Goal: Task Accomplishment & Management: Use online tool/utility

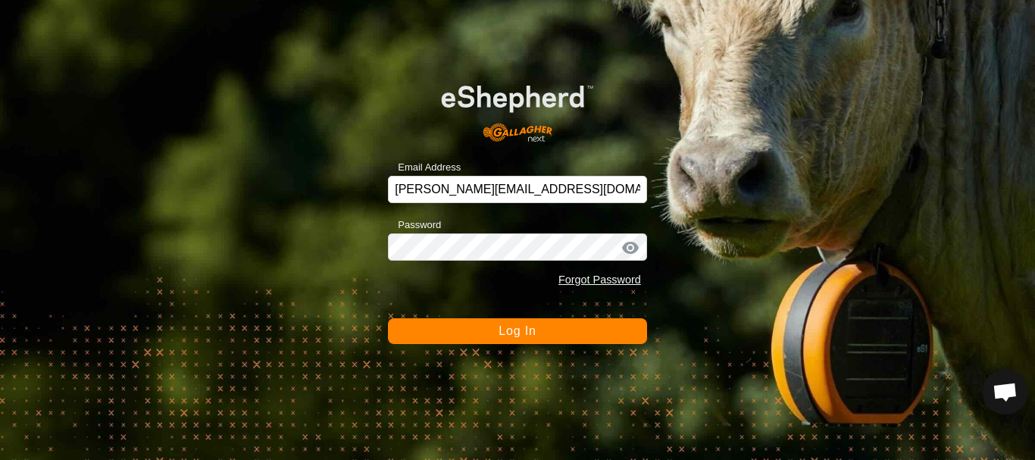
scroll to position [3168, 0]
click at [550, 332] on button "Log In" at bounding box center [517, 331] width 259 height 26
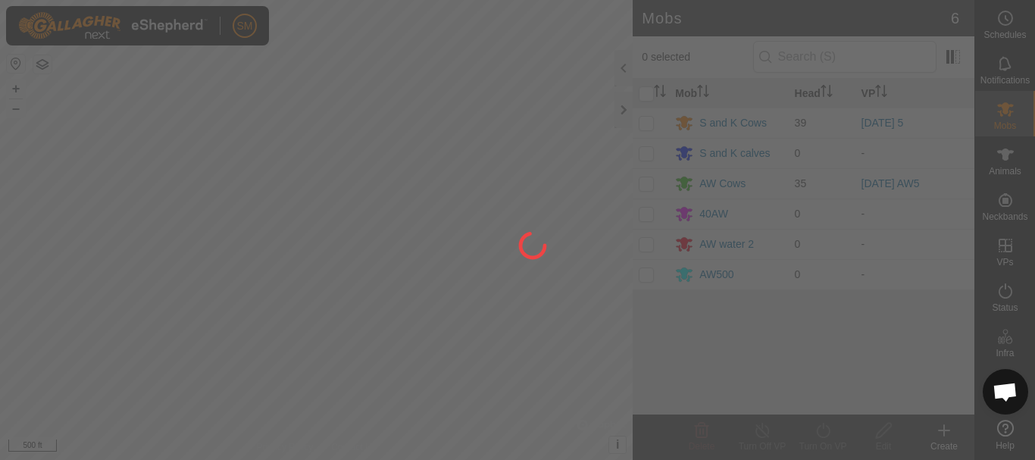
drag, startPoint x: 452, startPoint y: 364, endPoint x: 451, endPoint y: 251, distance: 112.9
click at [474, 221] on div at bounding box center [517, 230] width 1035 height 460
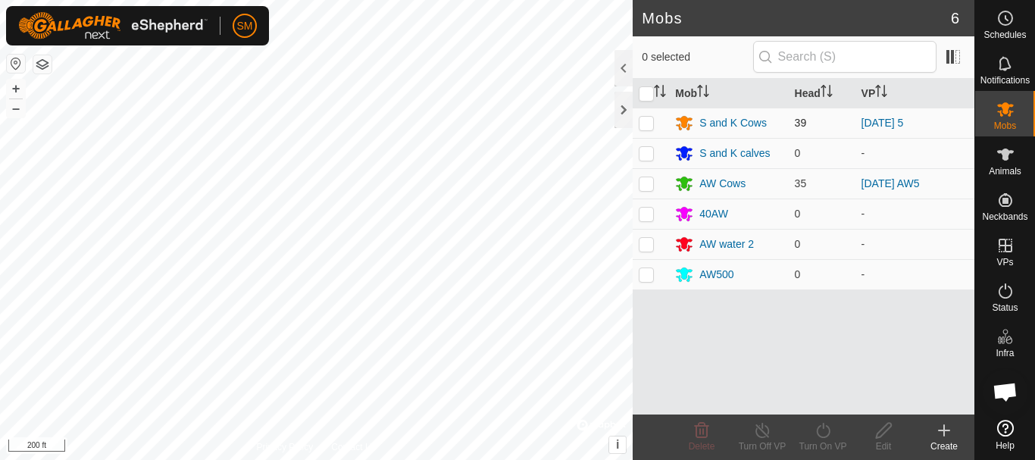
click at [646, 130] on td at bounding box center [651, 123] width 36 height 30
checkbox input "true"
click at [818, 434] on icon at bounding box center [823, 430] width 14 height 15
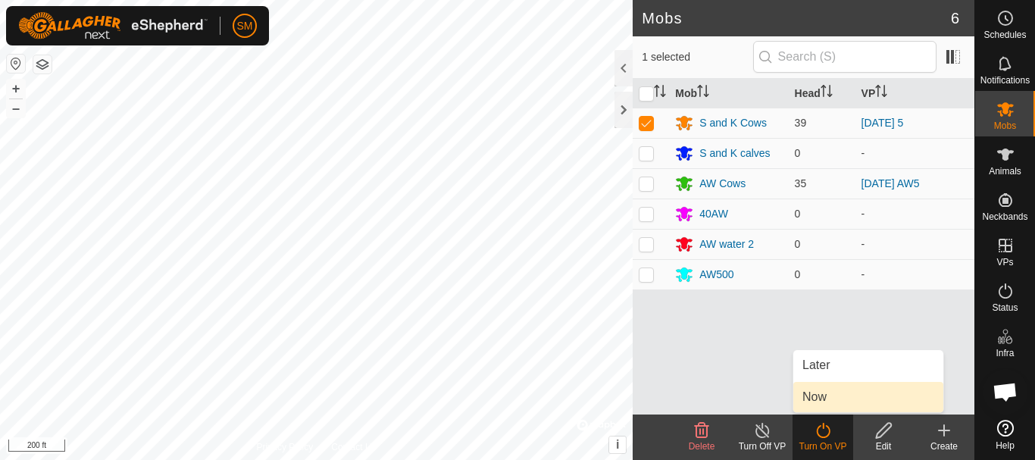
click at [819, 396] on link "Now" at bounding box center [868, 397] width 150 height 30
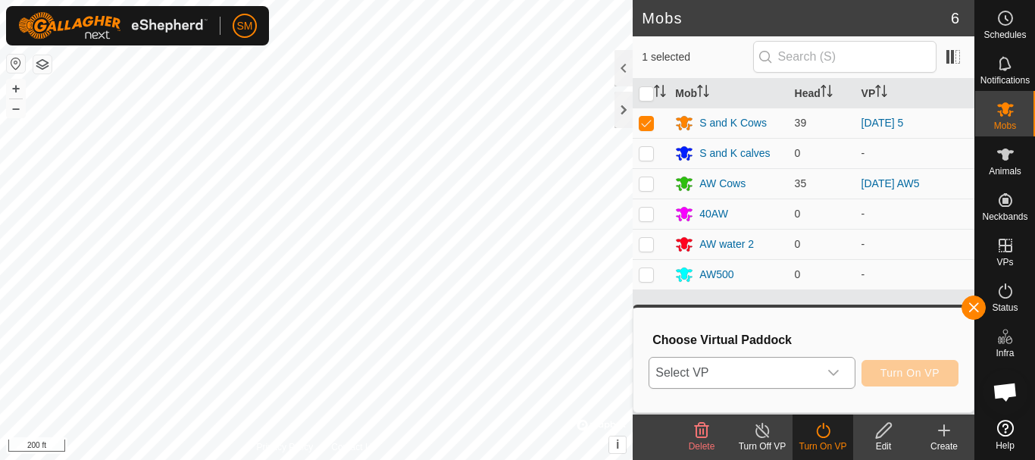
click at [831, 380] on div "dropdown trigger" at bounding box center [833, 373] width 30 height 30
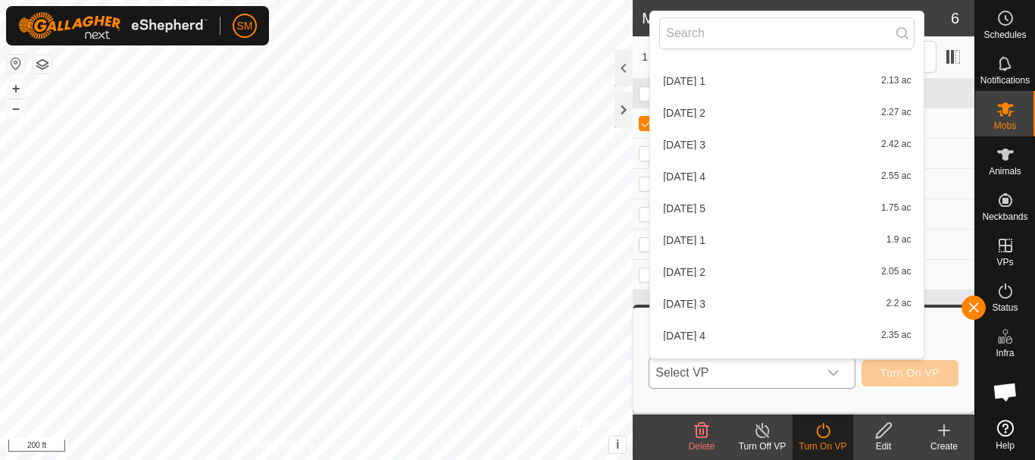
scroll to position [1532, 0]
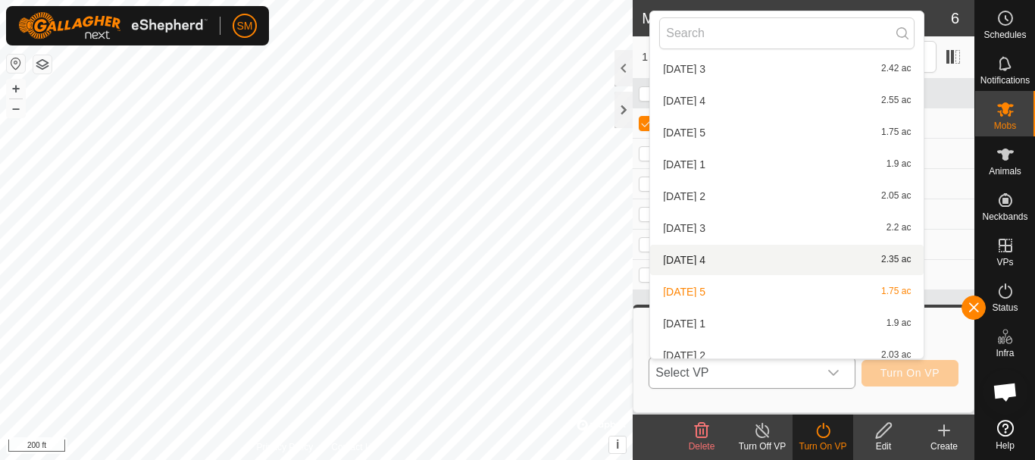
click at [710, 252] on li "[DATE] 4 2.35 ac" at bounding box center [787, 260] width 274 height 30
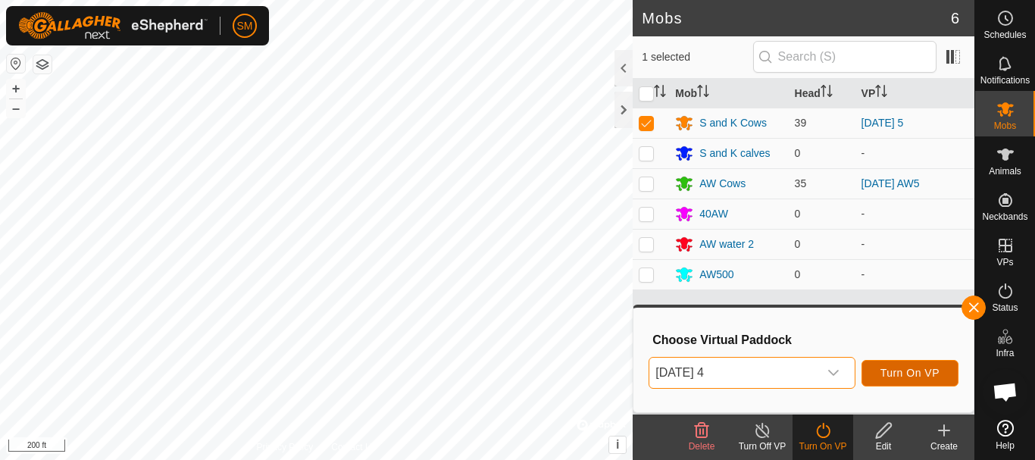
click at [931, 376] on span "Turn On VP" at bounding box center [910, 373] width 59 height 12
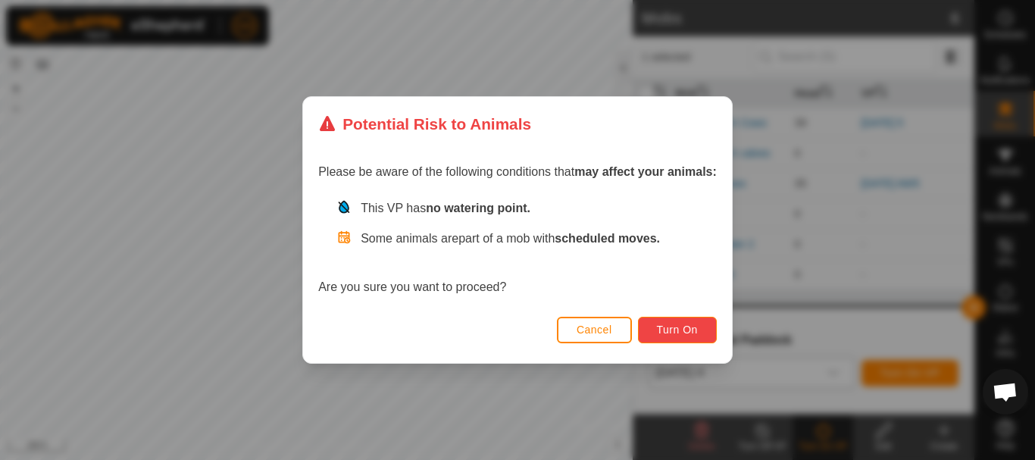
click at [668, 338] on button "Turn On" at bounding box center [677, 330] width 79 height 27
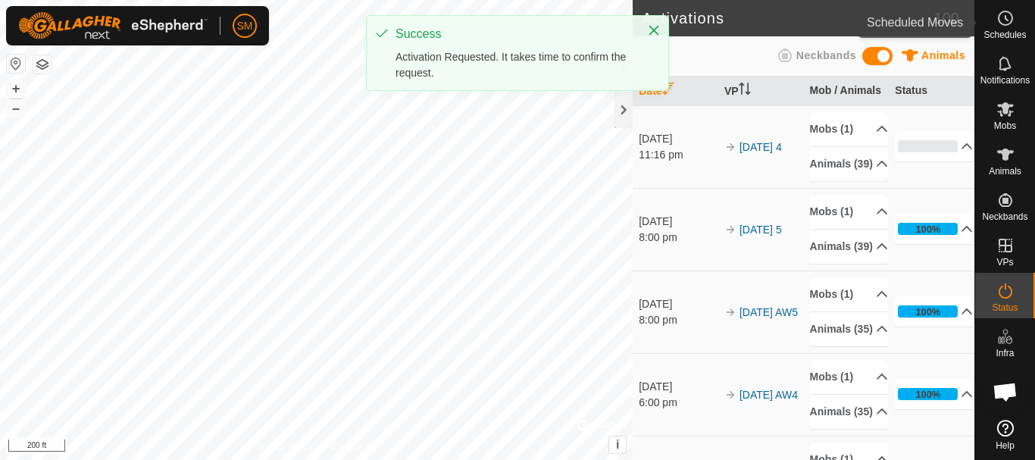
click at [1012, 21] on icon at bounding box center [1006, 18] width 18 height 18
